Goal: Task Accomplishment & Management: Complete application form

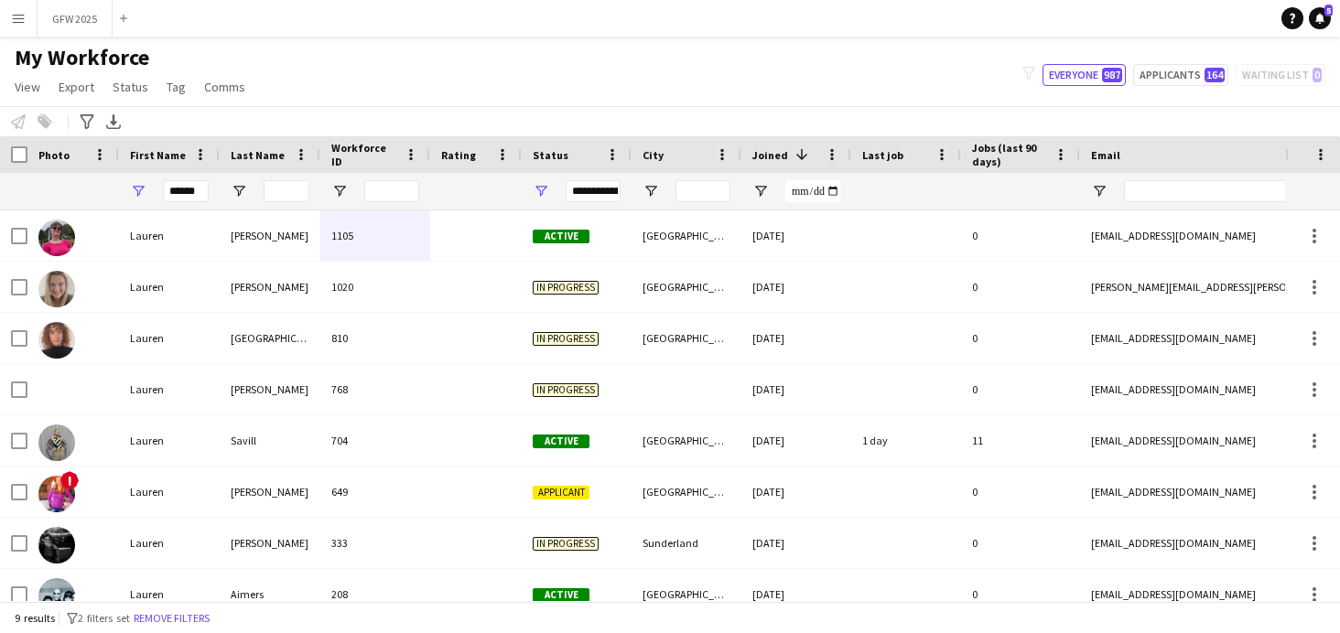
click at [19, 28] on button "Menu" at bounding box center [18, 18] width 37 height 37
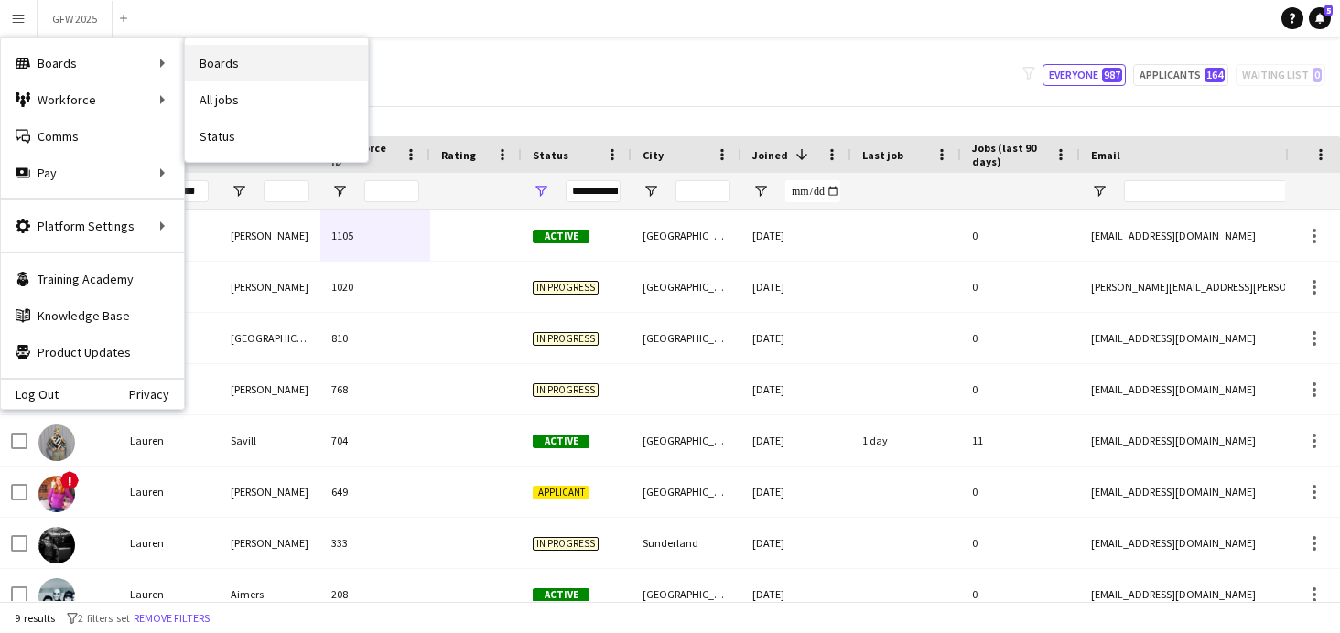
click at [236, 59] on link "Boards" at bounding box center [276, 63] width 183 height 37
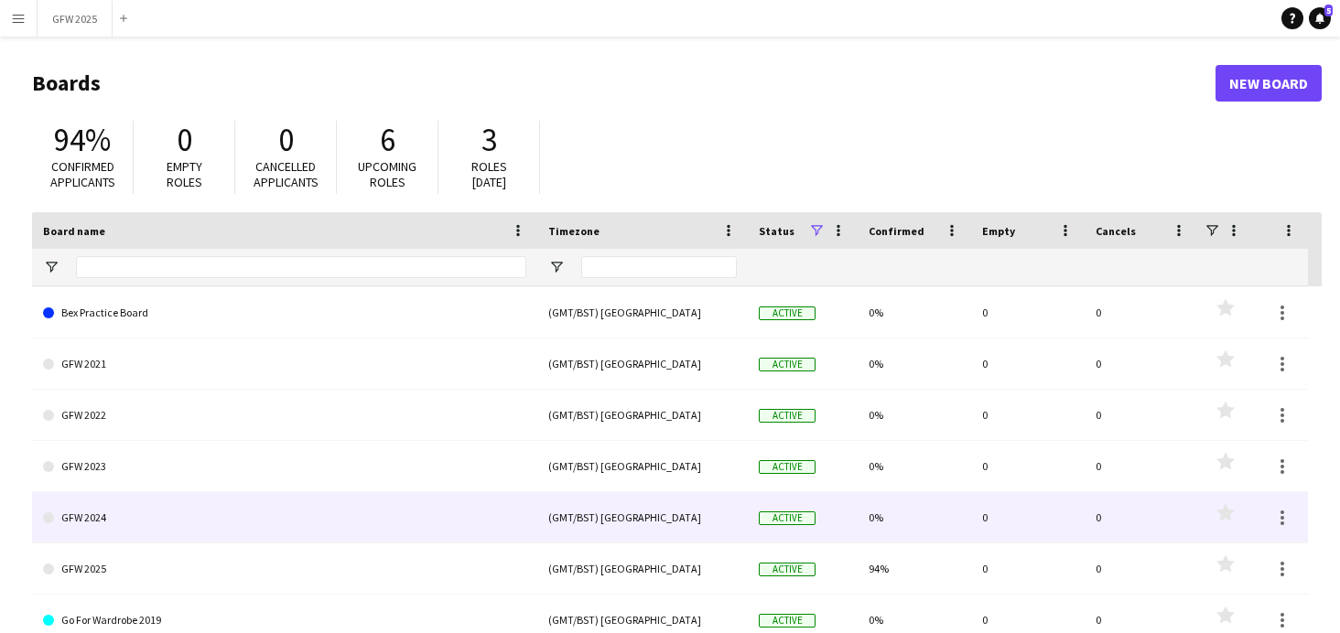
scroll to position [112, 0]
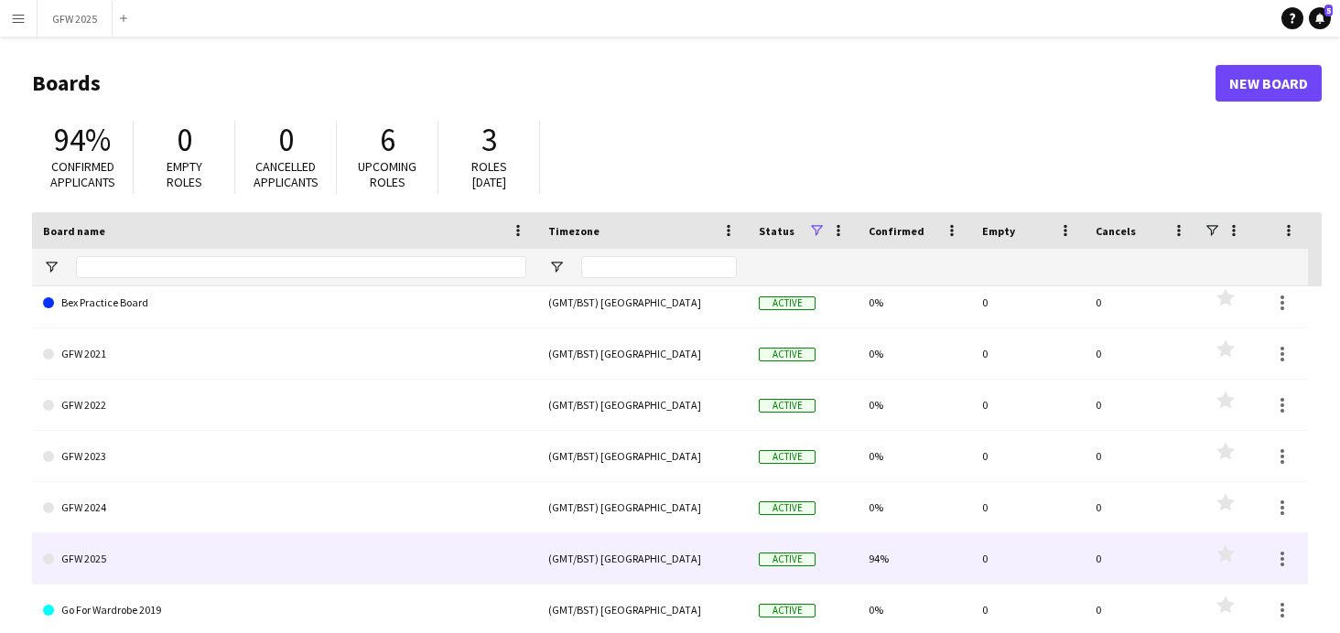
click at [200, 575] on link "GFW 2025" at bounding box center [284, 559] width 483 height 51
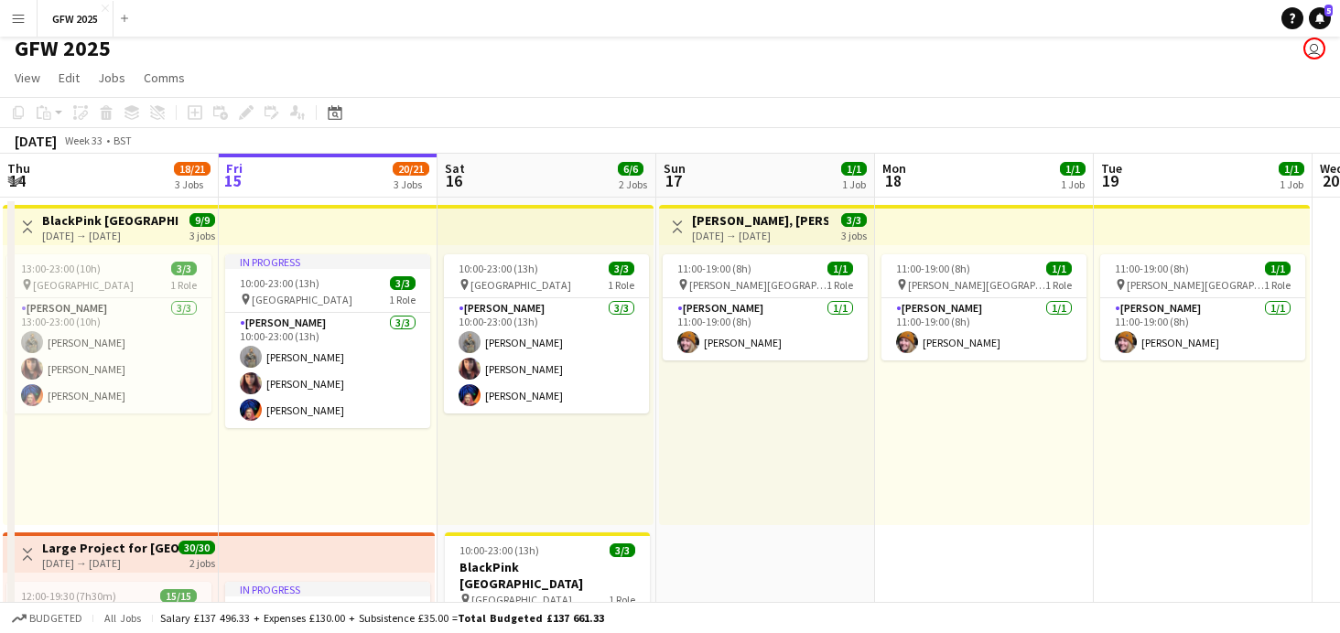
scroll to position [8, 0]
click at [20, 24] on app-icon "Menu" at bounding box center [18, 18] width 15 height 15
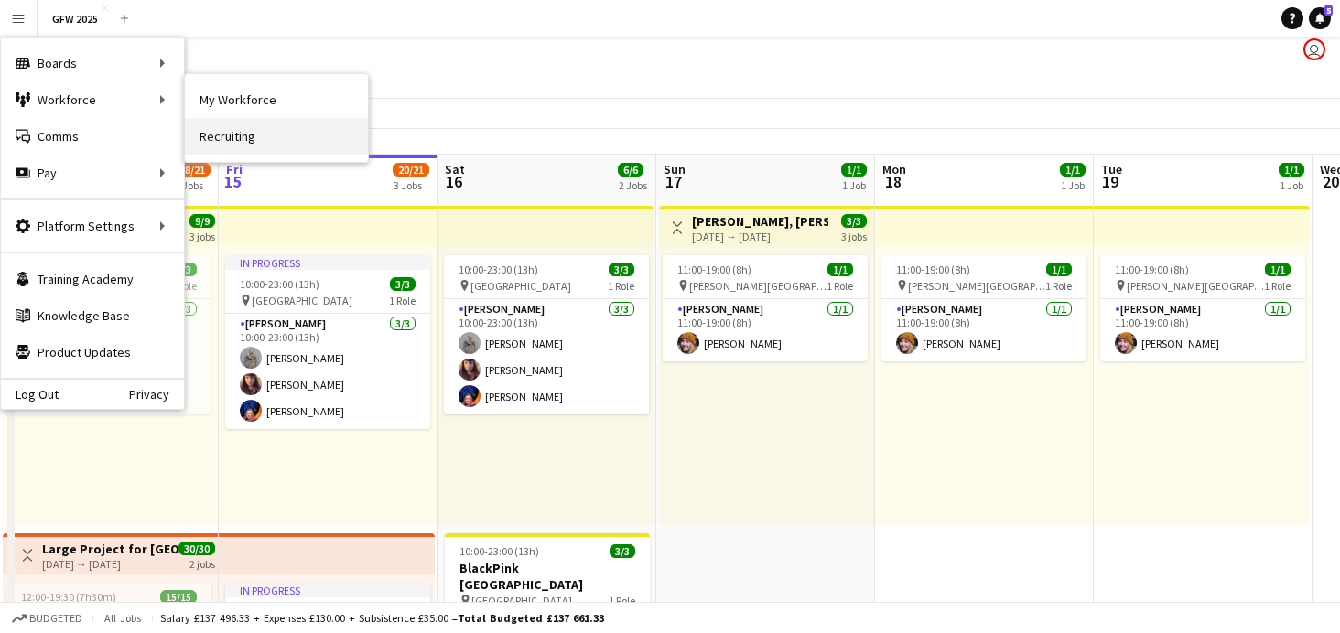
click at [224, 134] on link "Recruiting" at bounding box center [276, 136] width 183 height 37
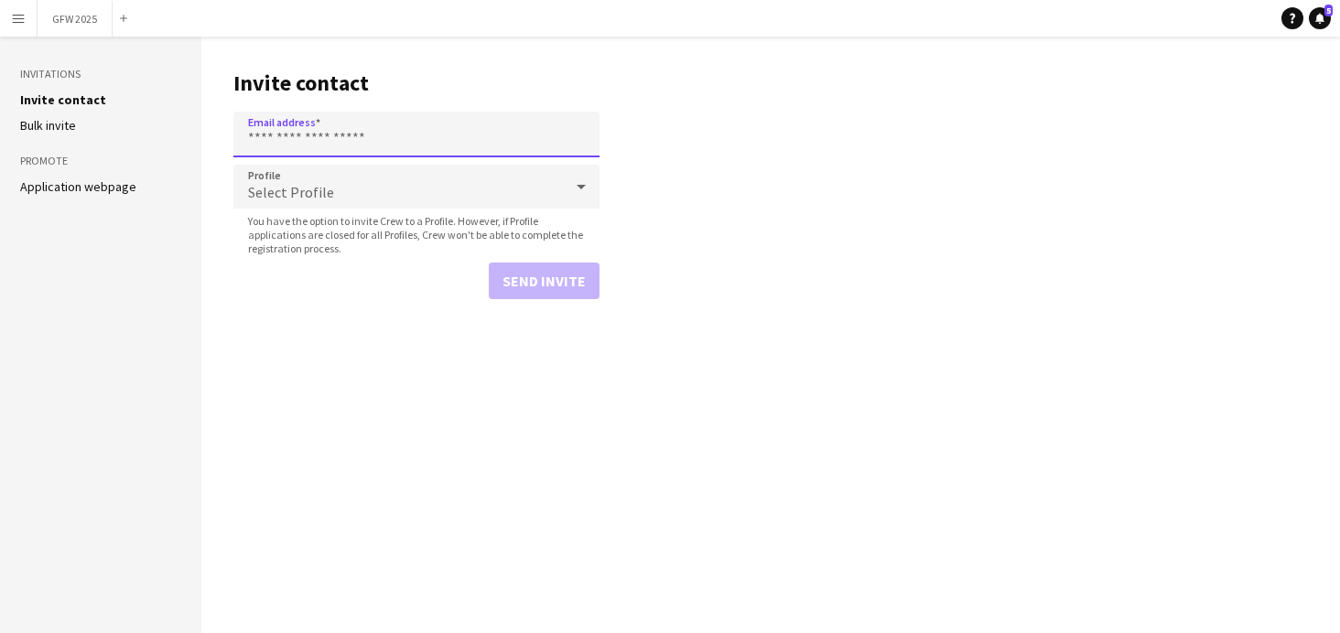
click at [318, 128] on input "Email address" at bounding box center [416, 135] width 366 height 46
paste input "**********"
type input "**********"
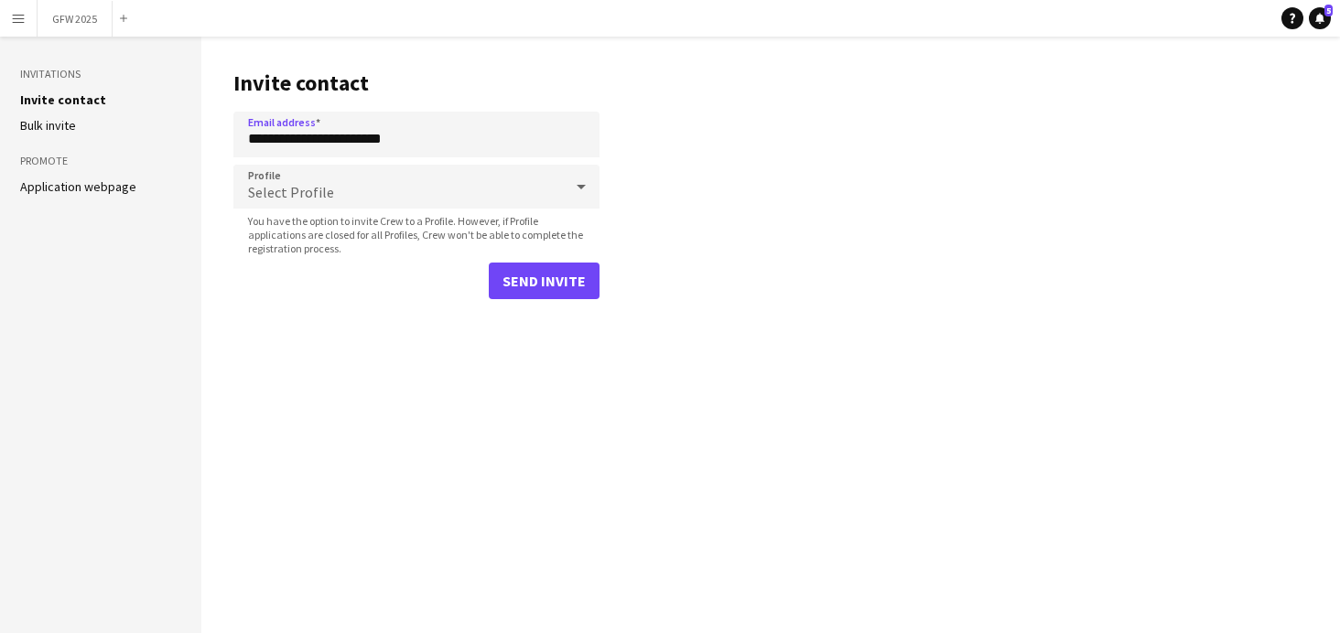
click at [376, 191] on div "Select Profile" at bounding box center [397, 187] width 329 height 44
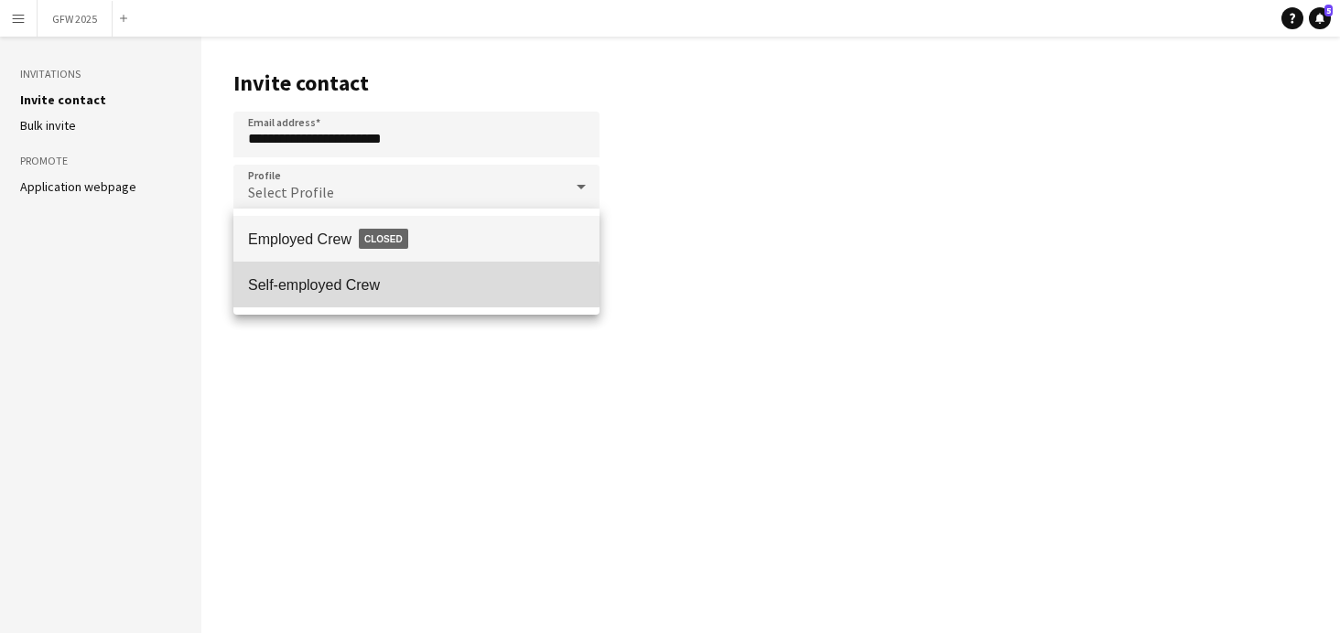
click at [387, 286] on span "Self-employed Crew" at bounding box center [416, 284] width 337 height 17
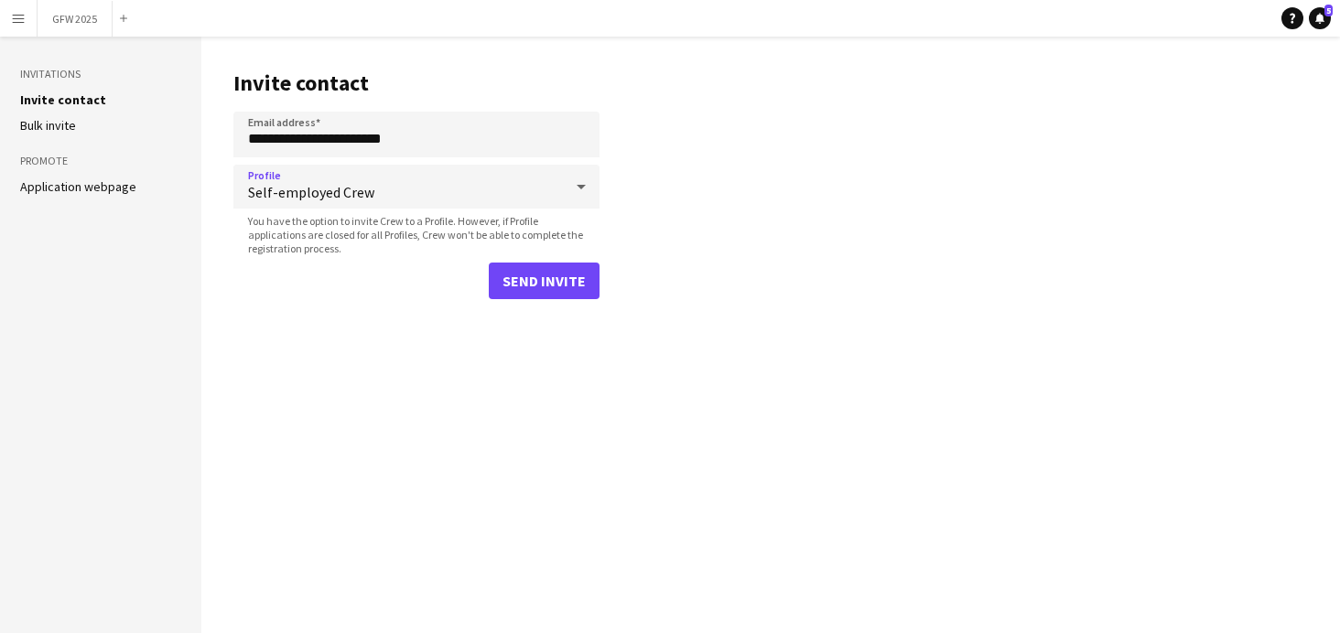
click at [554, 279] on button "Send invite" at bounding box center [544, 281] width 111 height 37
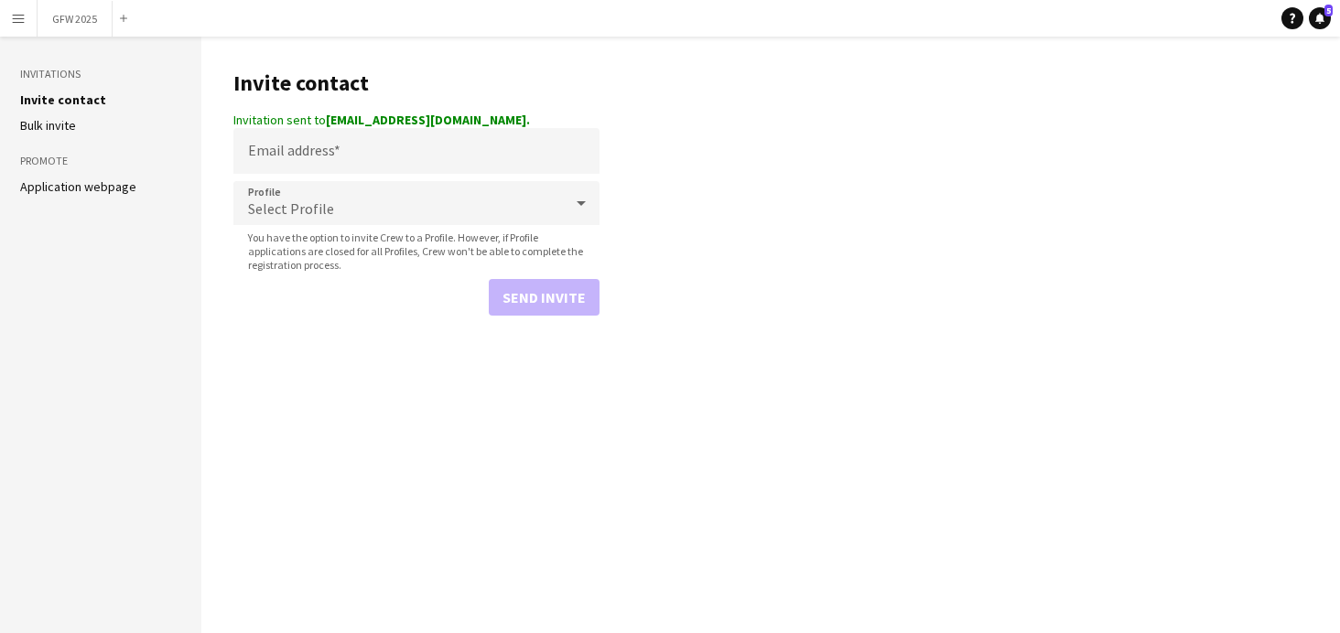
click at [13, 20] on app-icon "Menu" at bounding box center [18, 18] width 15 height 15
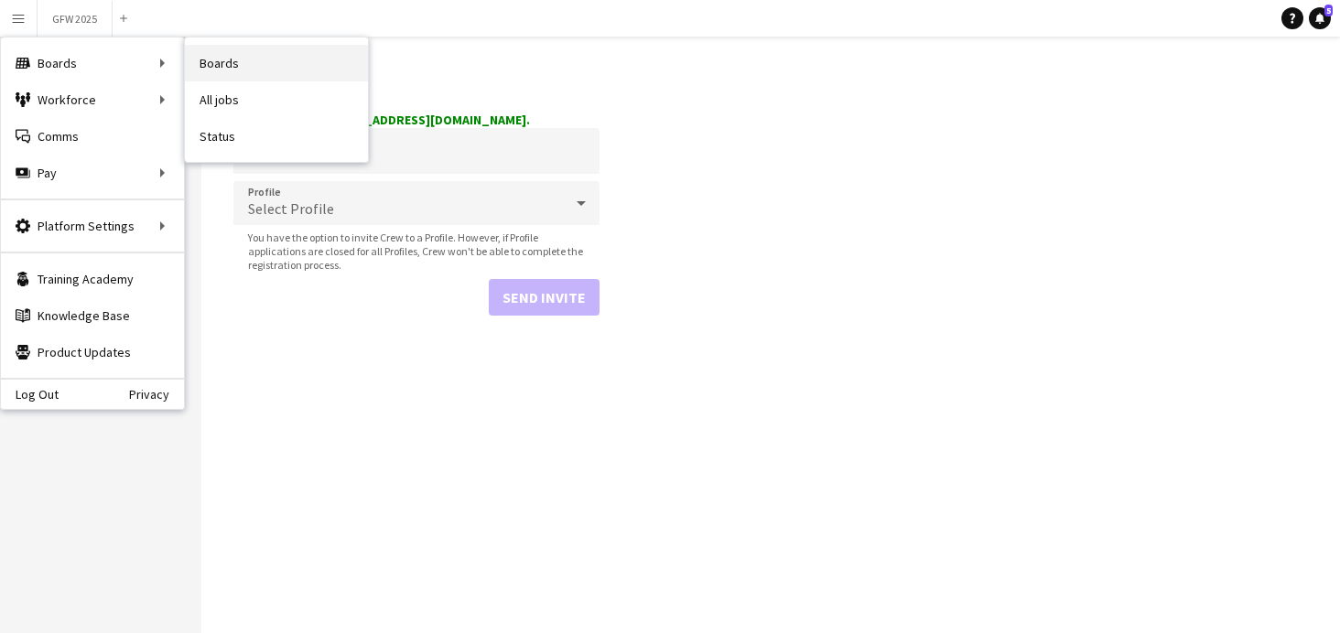
click at [243, 70] on link "Boards" at bounding box center [276, 63] width 183 height 37
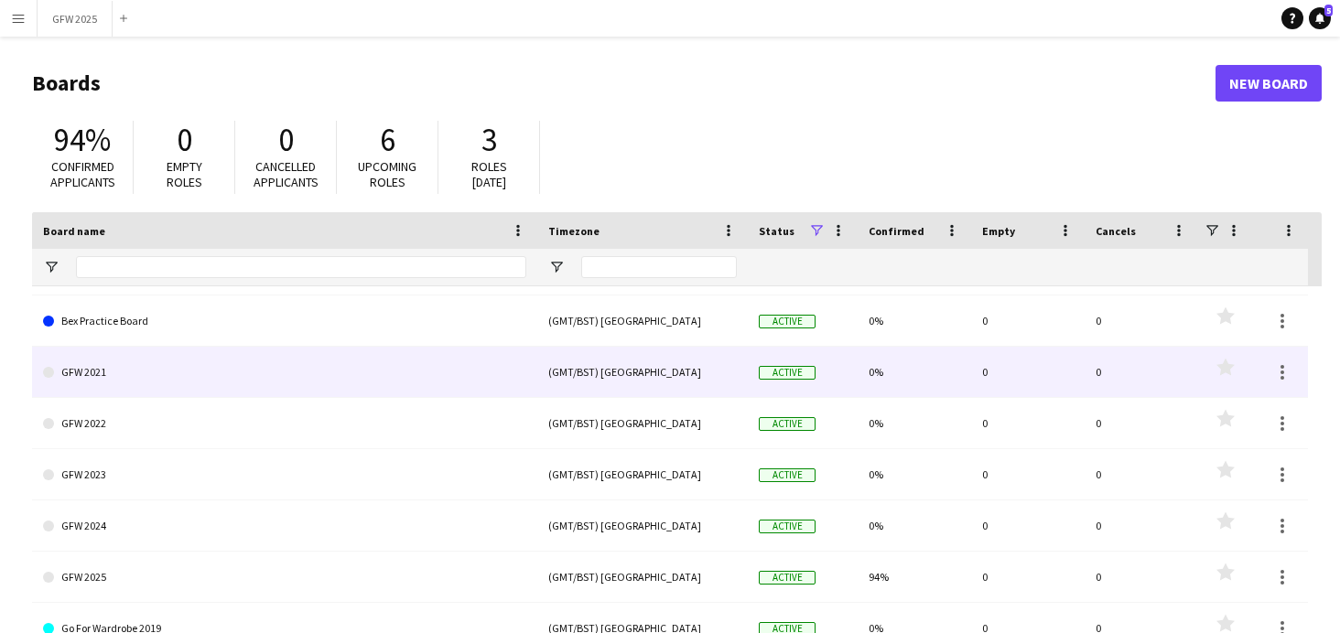
scroll to position [153, 0]
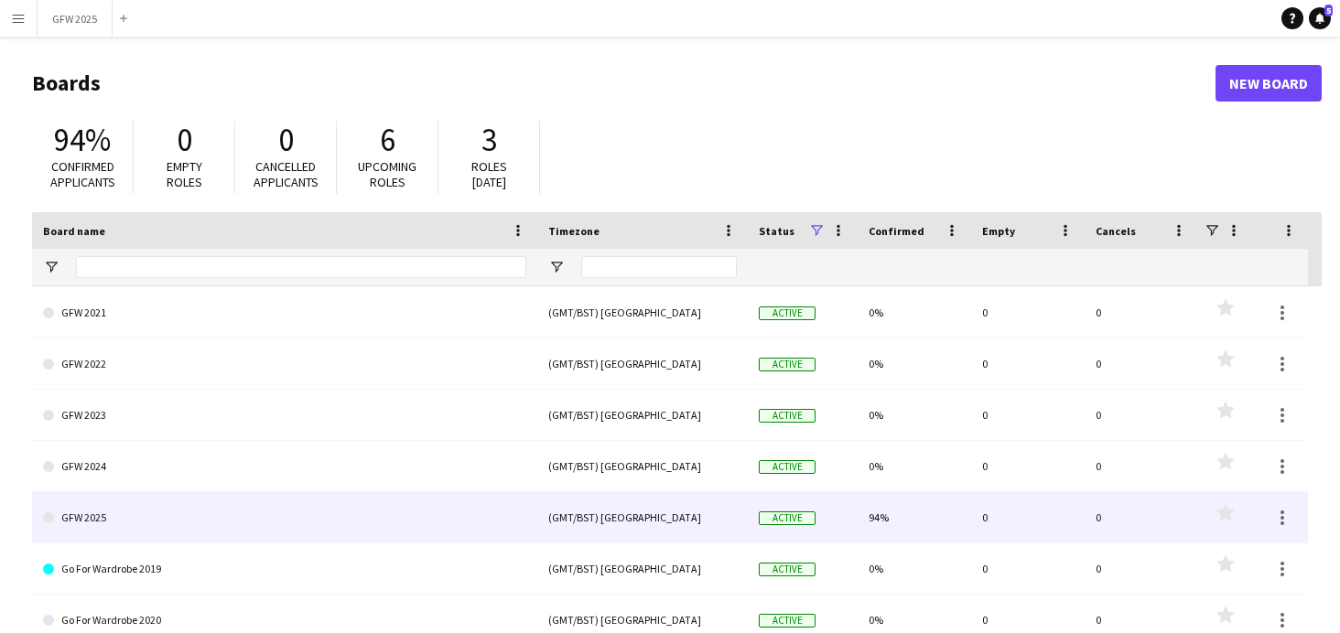
click at [196, 525] on link "GFW 2025" at bounding box center [284, 517] width 483 height 51
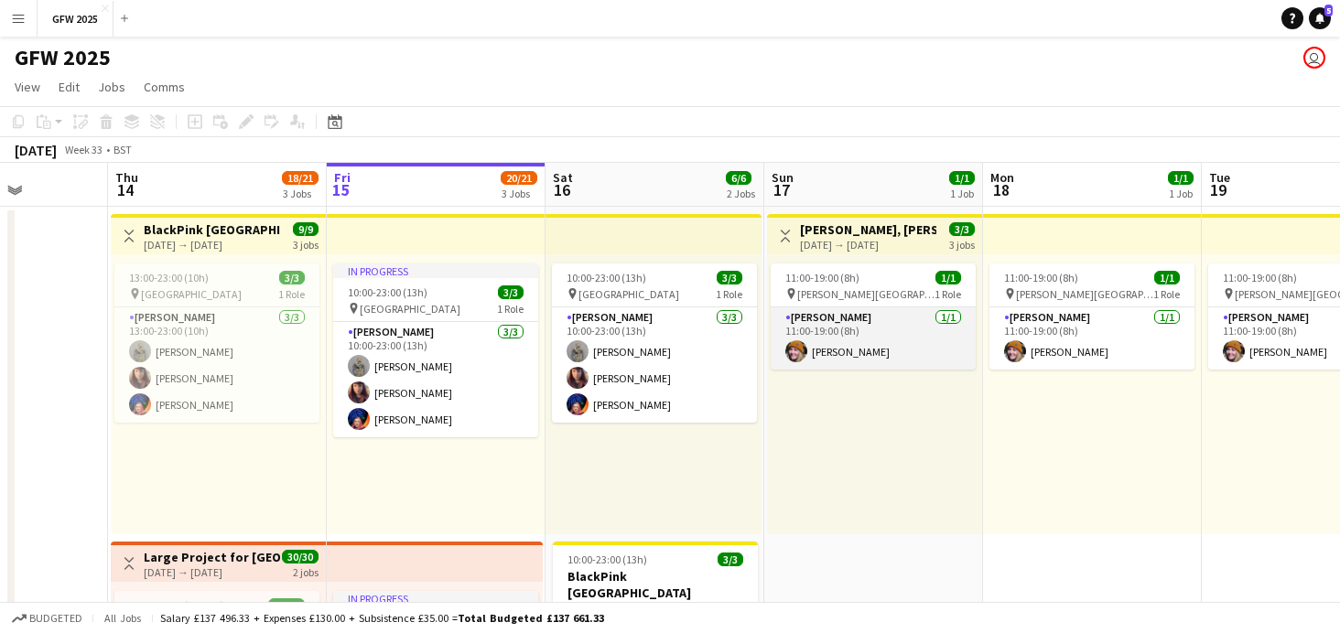
click at [872, 340] on app-card-role "[PERSON_NAME] [DATE] 11:00-19:00 (8h) [PERSON_NAME]" at bounding box center [873, 338] width 205 height 62
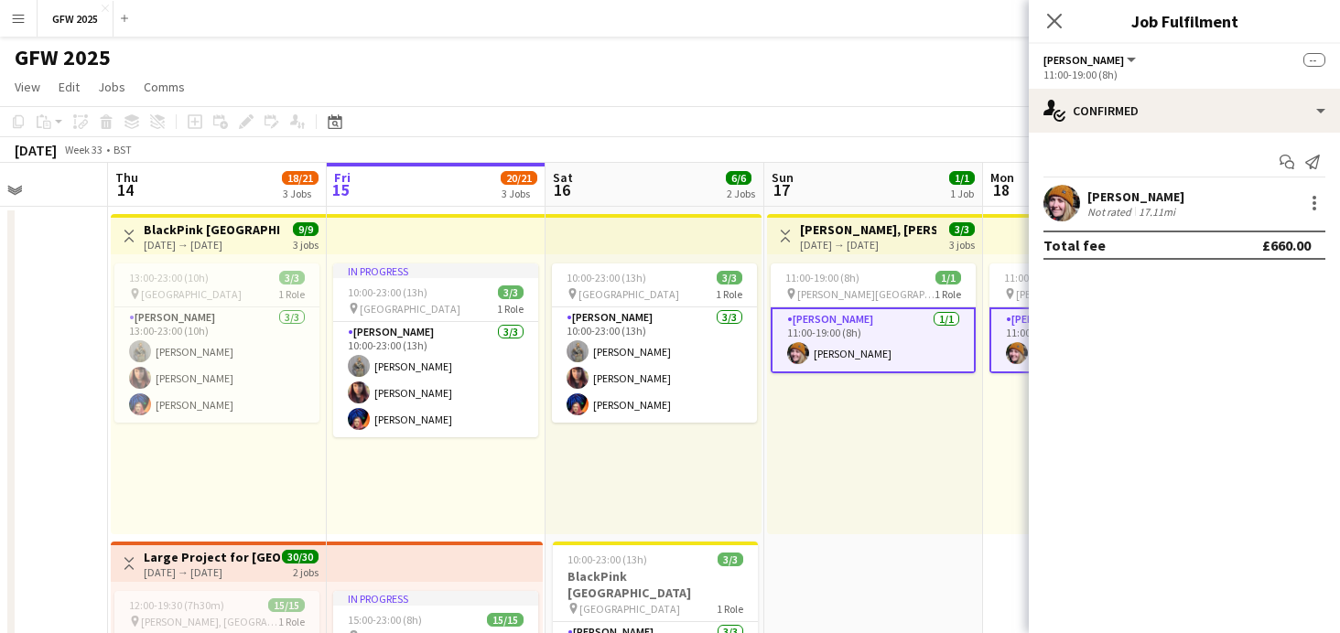
click at [1131, 202] on div "[PERSON_NAME]" at bounding box center [1135, 197] width 97 height 16
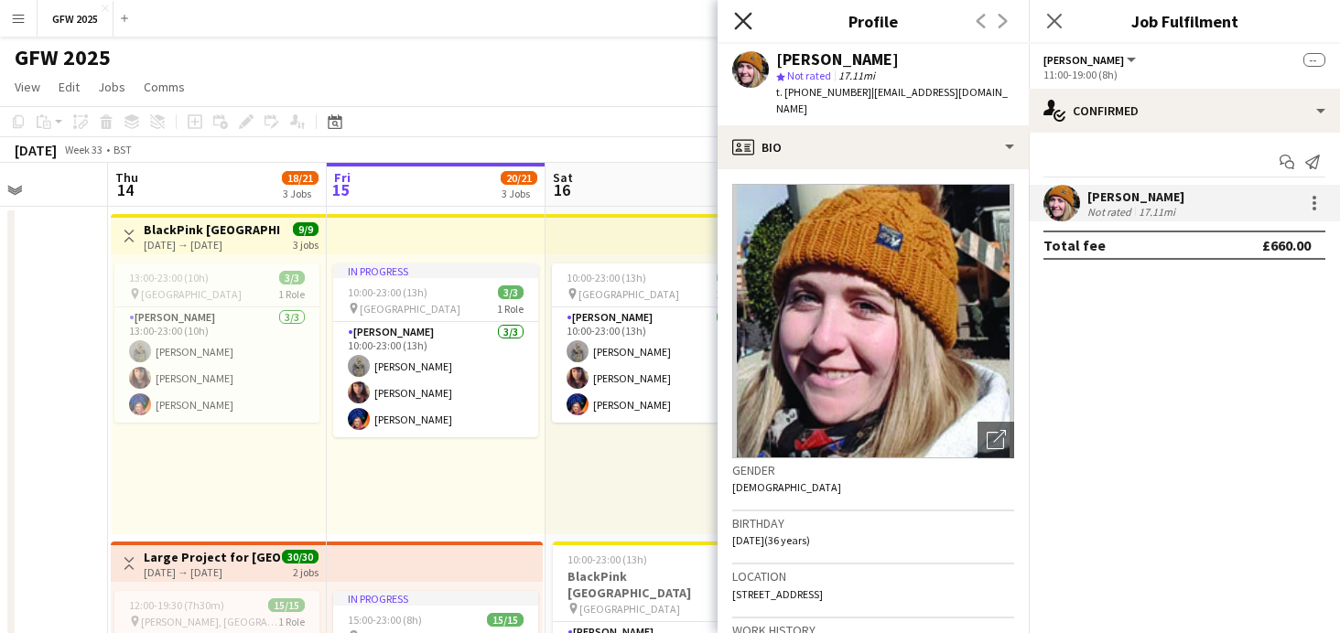
click at [743, 14] on icon "Close pop-in" at bounding box center [742, 20] width 17 height 17
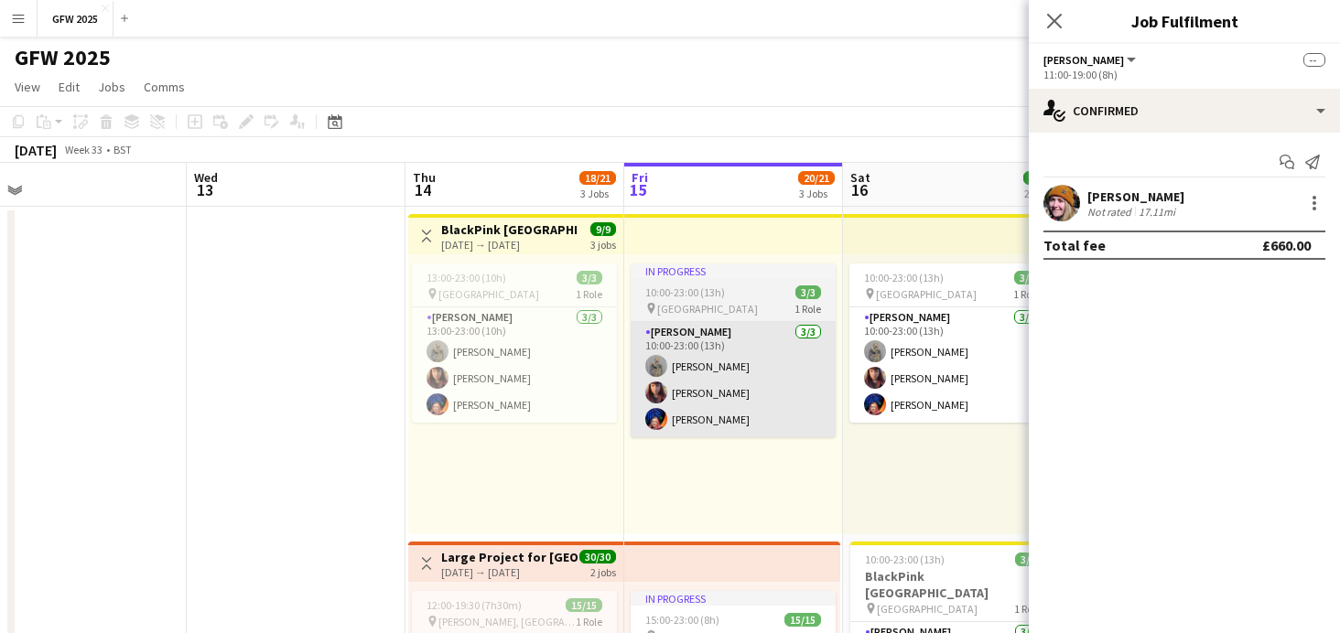
scroll to position [0, 466]
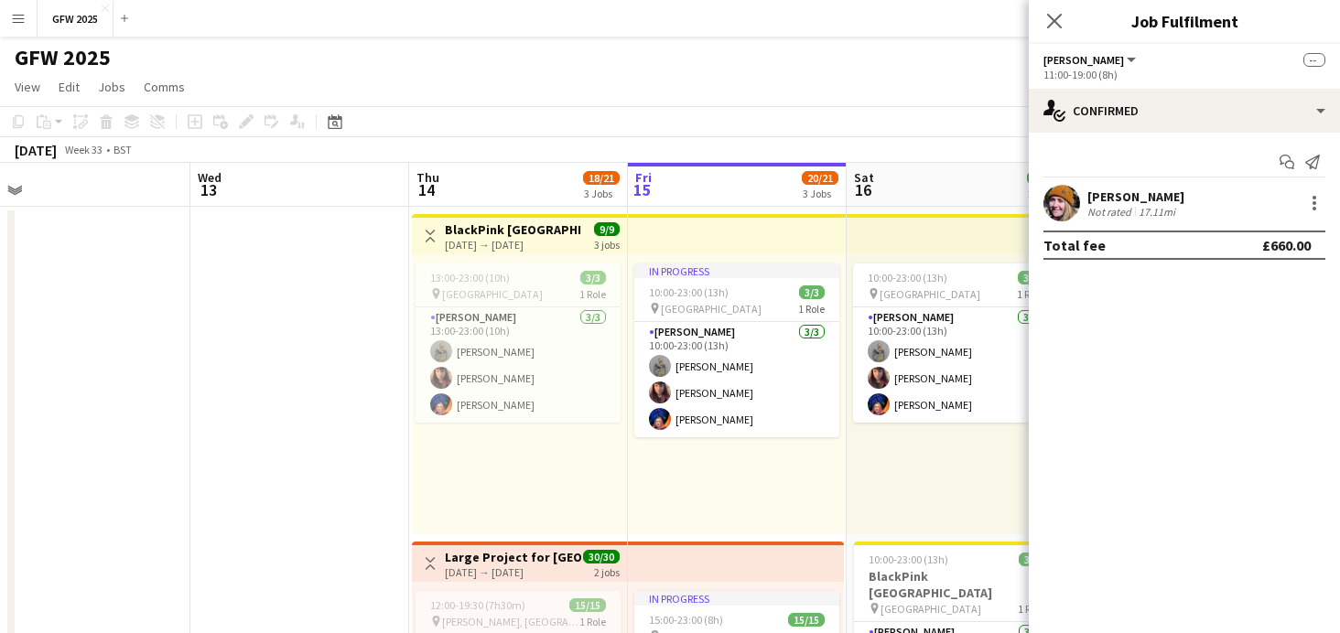
click at [681, 494] on div "In progress 10:00-23:00 (13h) 3/3 pin [GEOGRAPHIC_DATA] 1 Role [PERSON_NAME] [D…" at bounding box center [737, 394] width 219 height 280
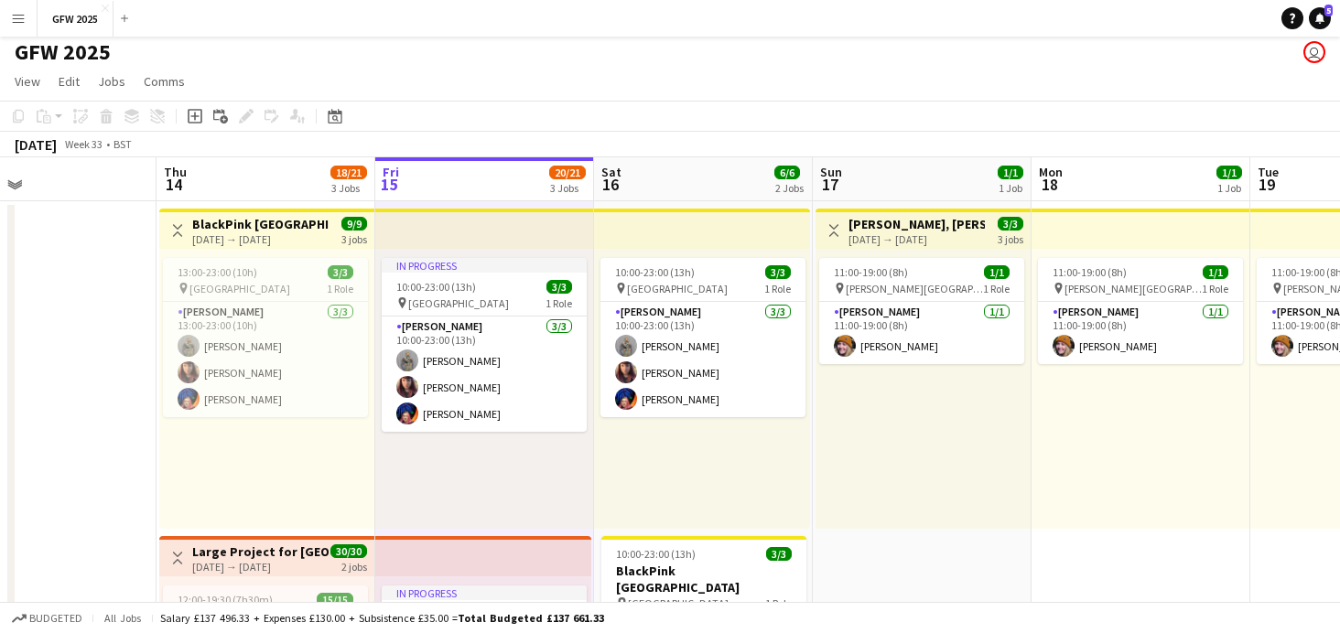
scroll to position [0, 0]
